Goal: Information Seeking & Learning: Stay updated

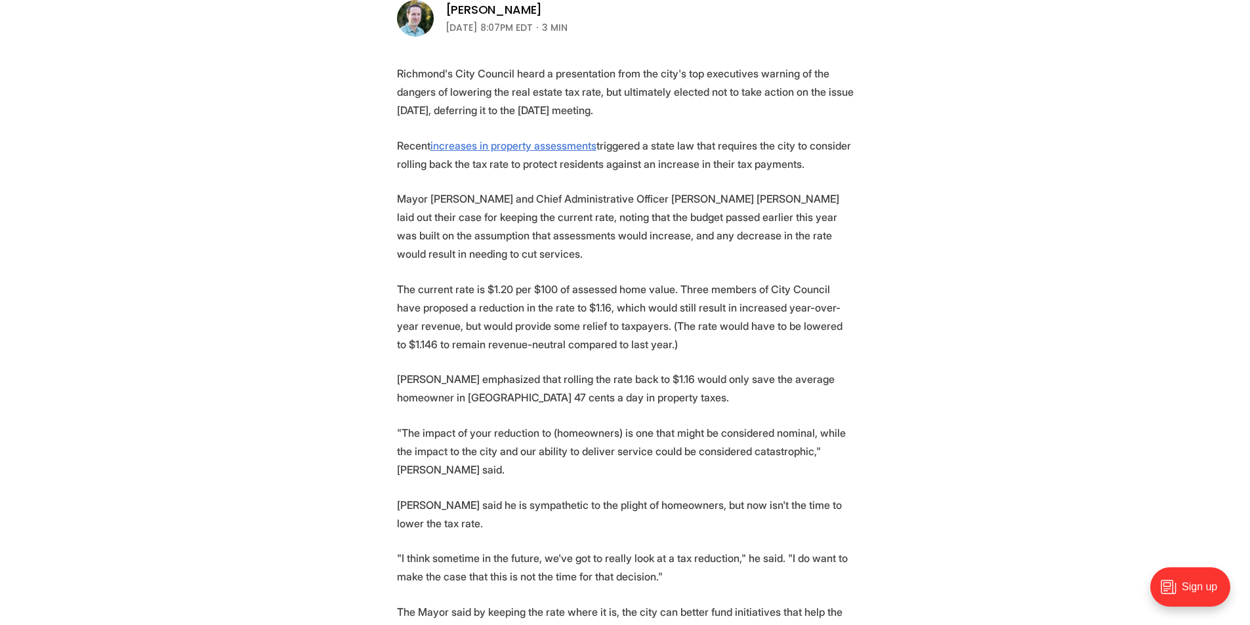
scroll to position [328, 0]
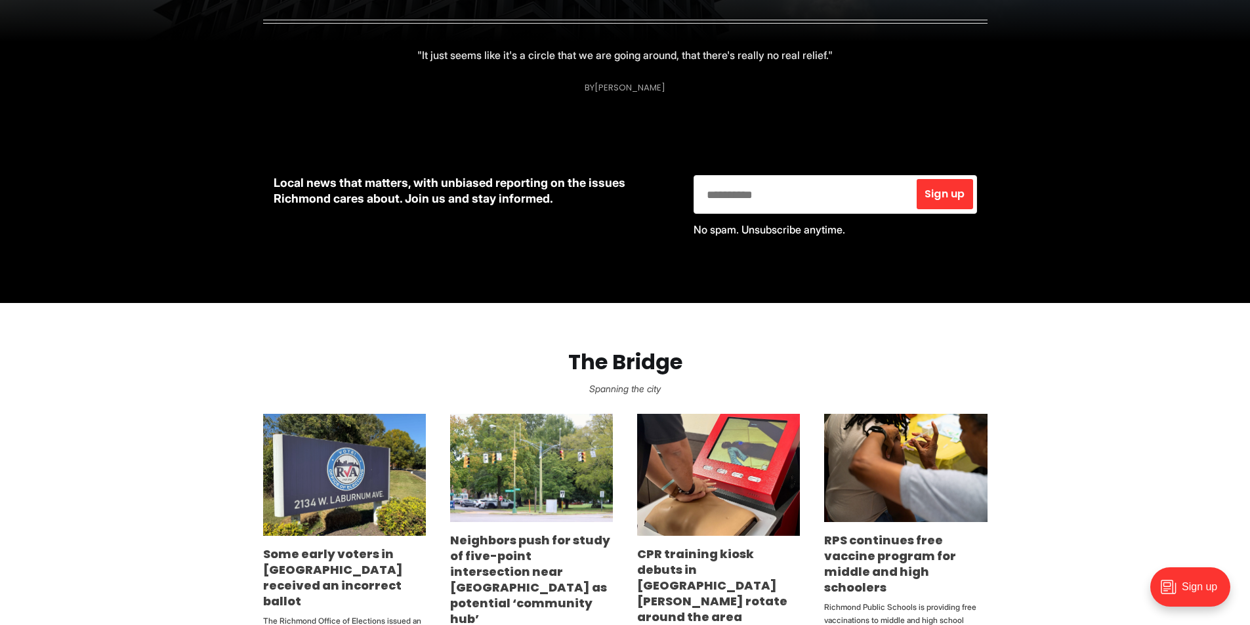
scroll to position [262, 0]
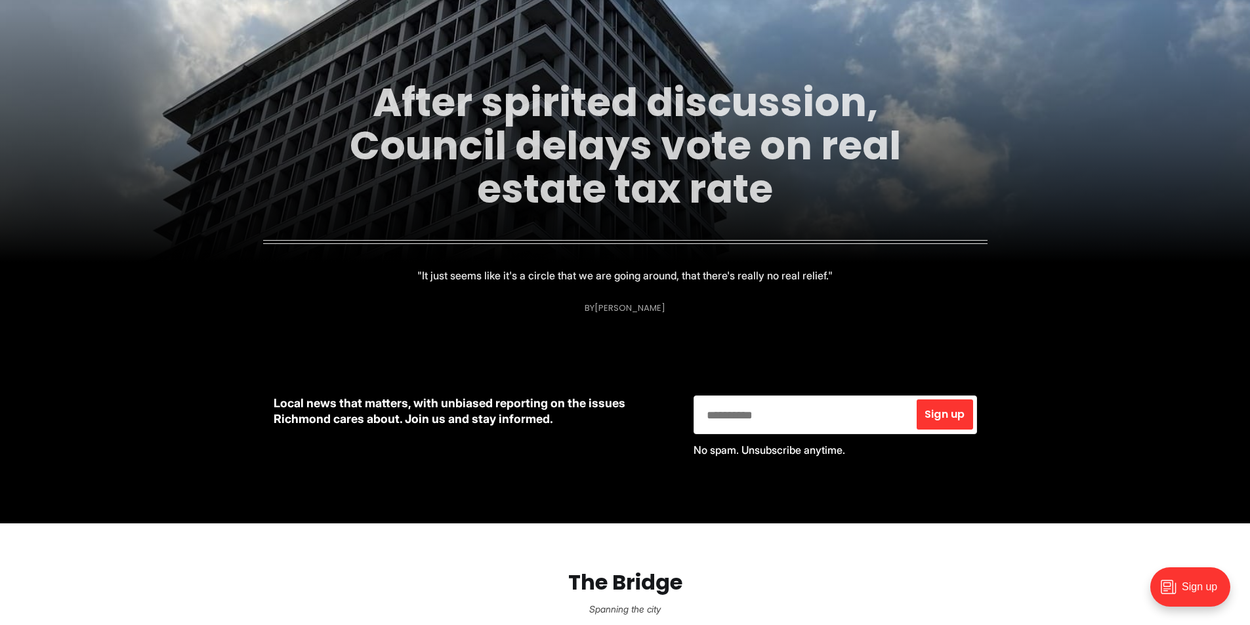
click at [660, 127] on link "After spirited discussion, Council delays vote on real estate tax rate" at bounding box center [625, 146] width 551 height 142
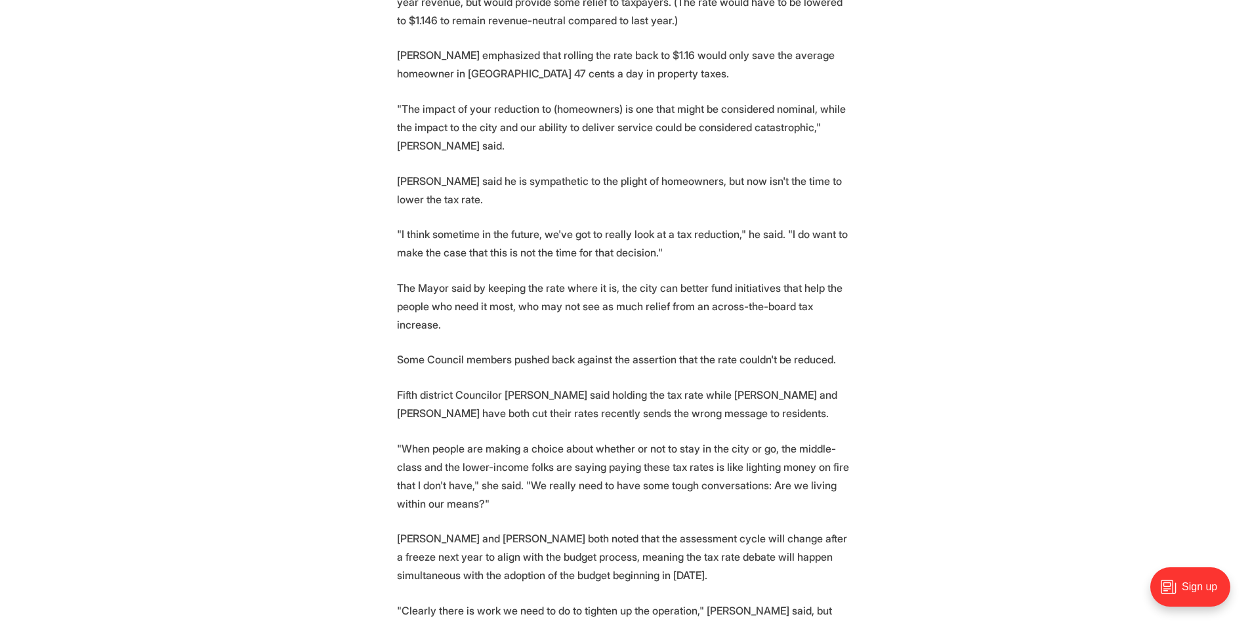
scroll to position [787, 0]
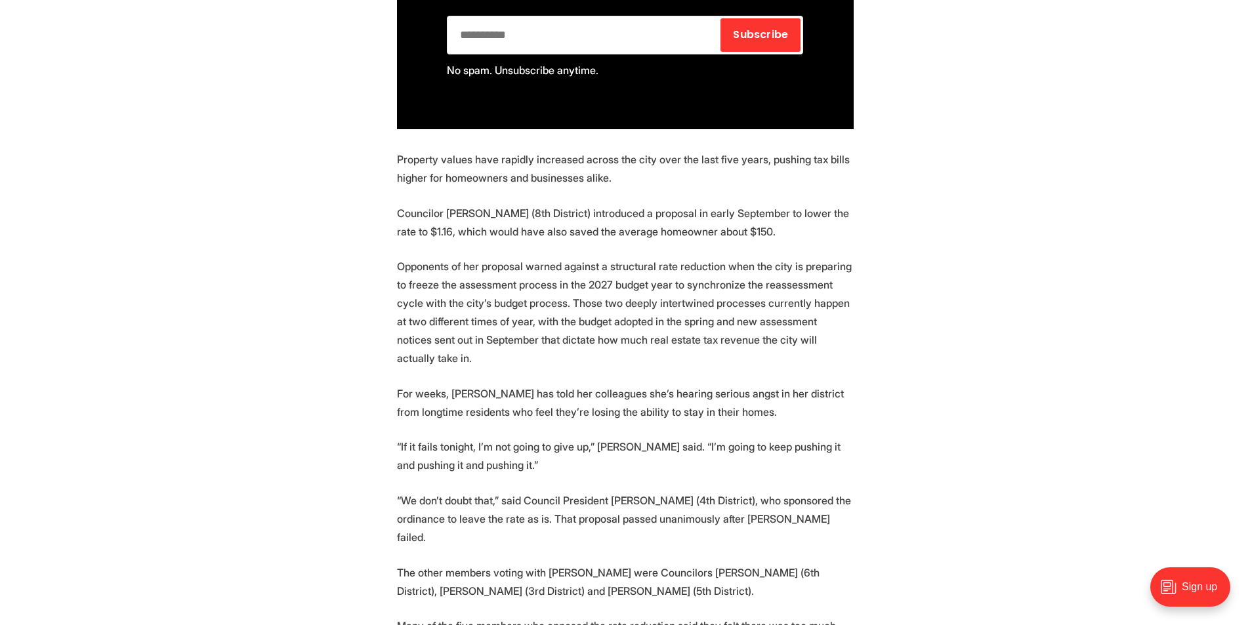
scroll to position [1050, 0]
